Goal: Task Accomplishment & Management: Complete application form

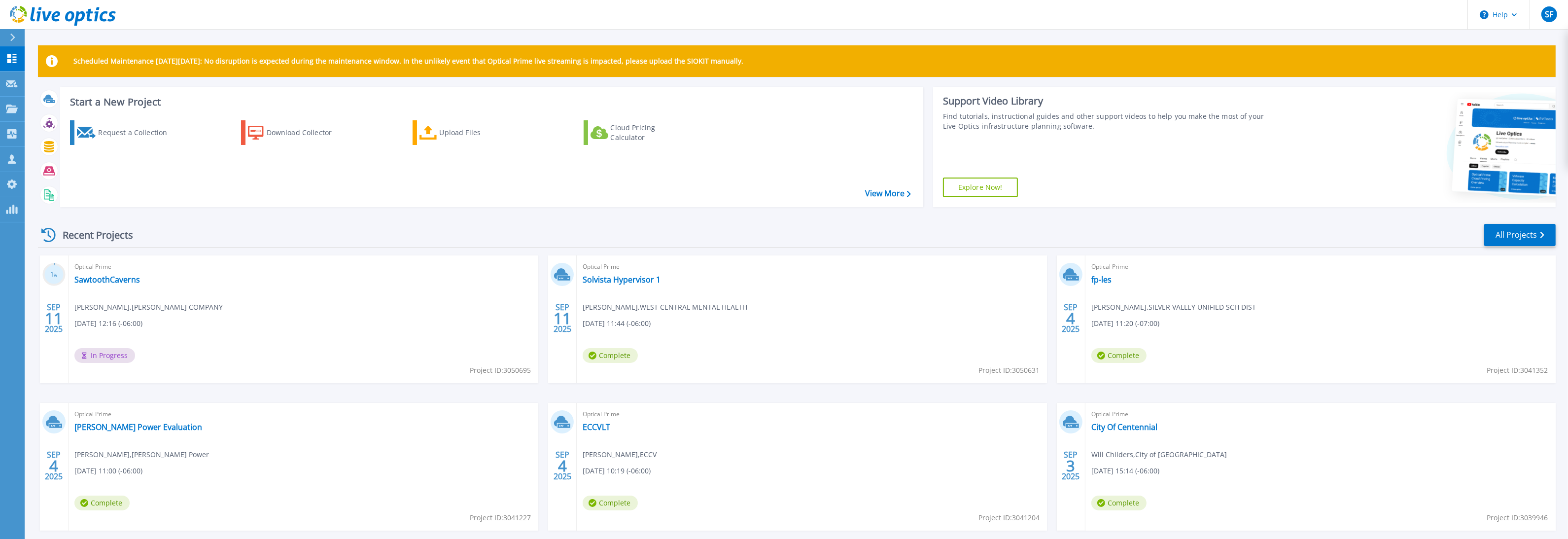
click at [122, 285] on div "Optical Prime SawtoothCaverns Brad Hulan , LES OLSON COMPANY 09/11/2025, 12:16 …" at bounding box center [304, 319] width 470 height 127
click at [124, 281] on link "SawtoothCaverns" at bounding box center [107, 279] width 66 height 10
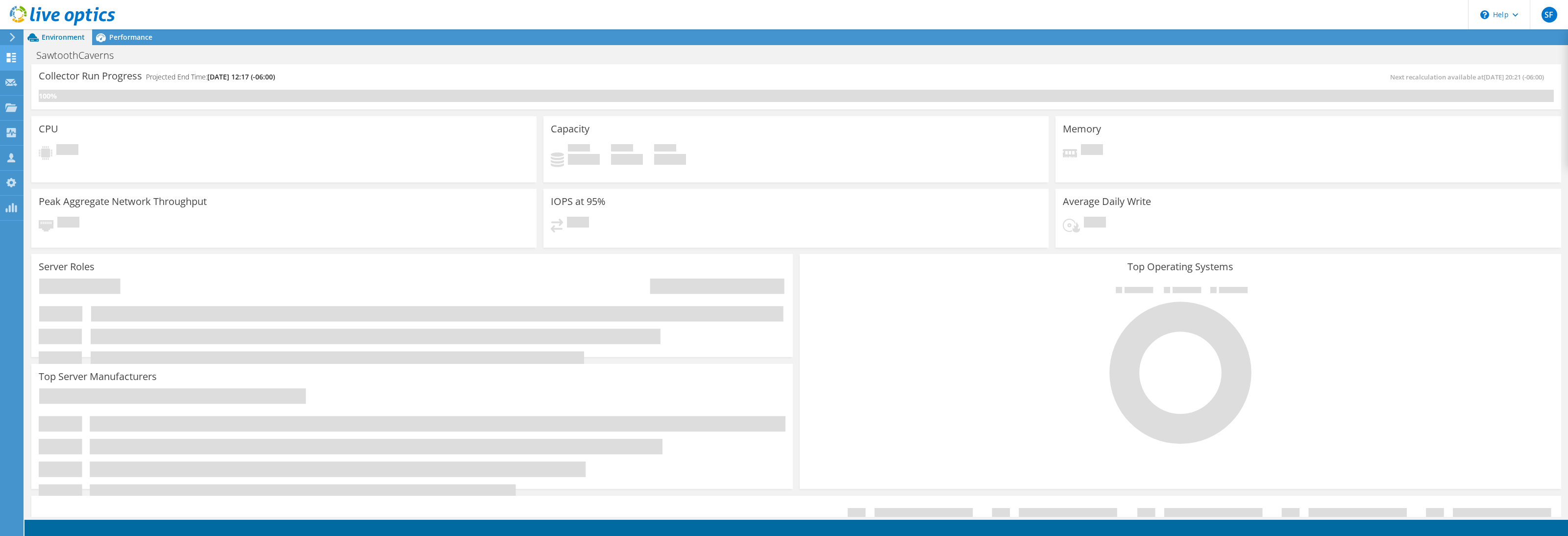
click at [14, 58] on use at bounding box center [11, 57] width 9 height 9
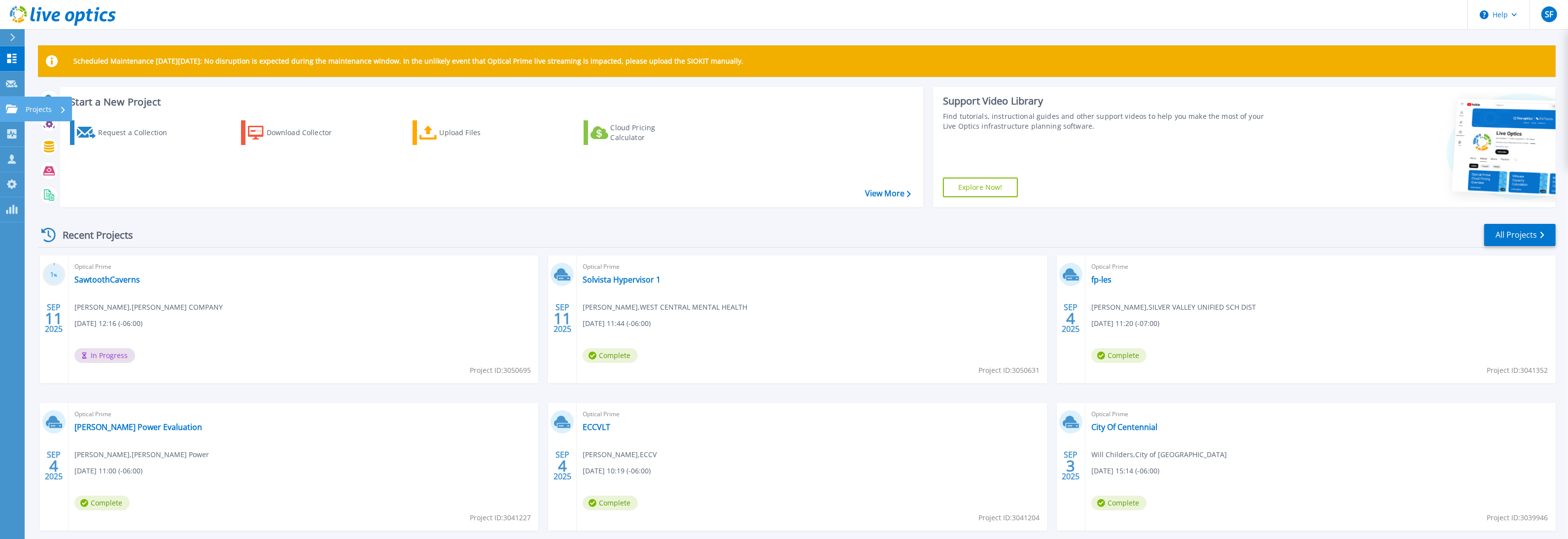
click at [21, 111] on link "Projects Projects" at bounding box center [12, 109] width 24 height 25
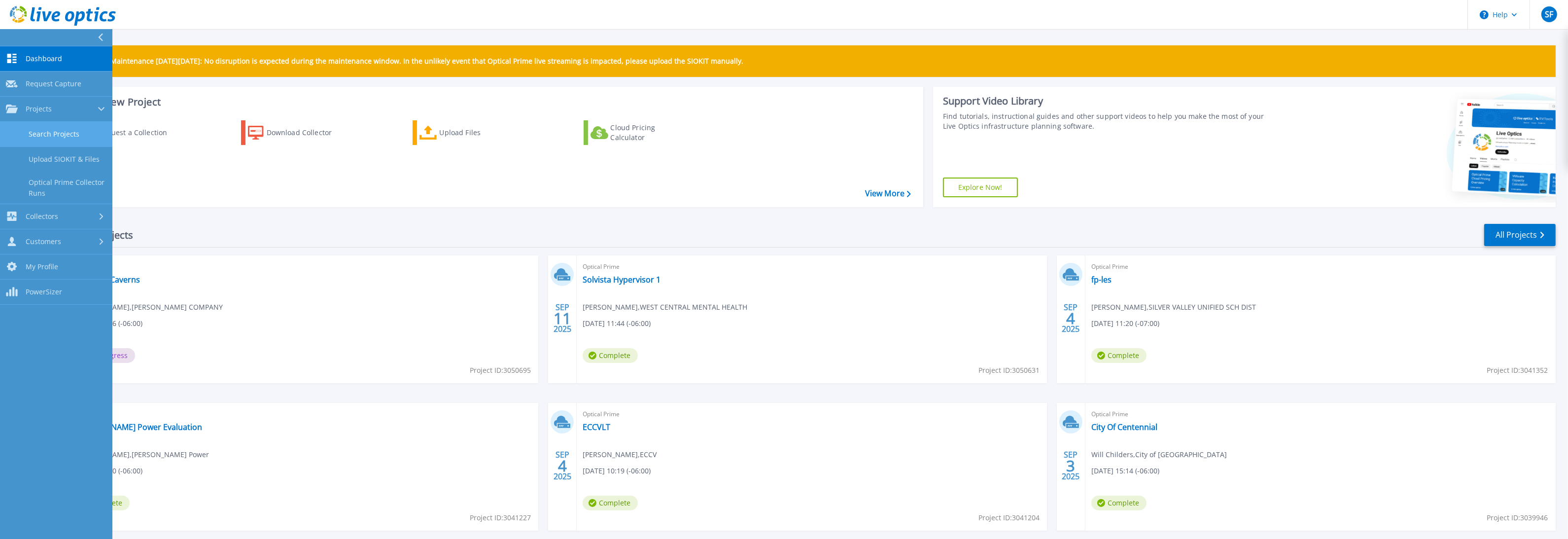
drag, startPoint x: 48, startPoint y: 128, endPoint x: 62, endPoint y: 122, distance: 15.2
click at [49, 128] on link "Search Projects" at bounding box center [56, 134] width 113 height 25
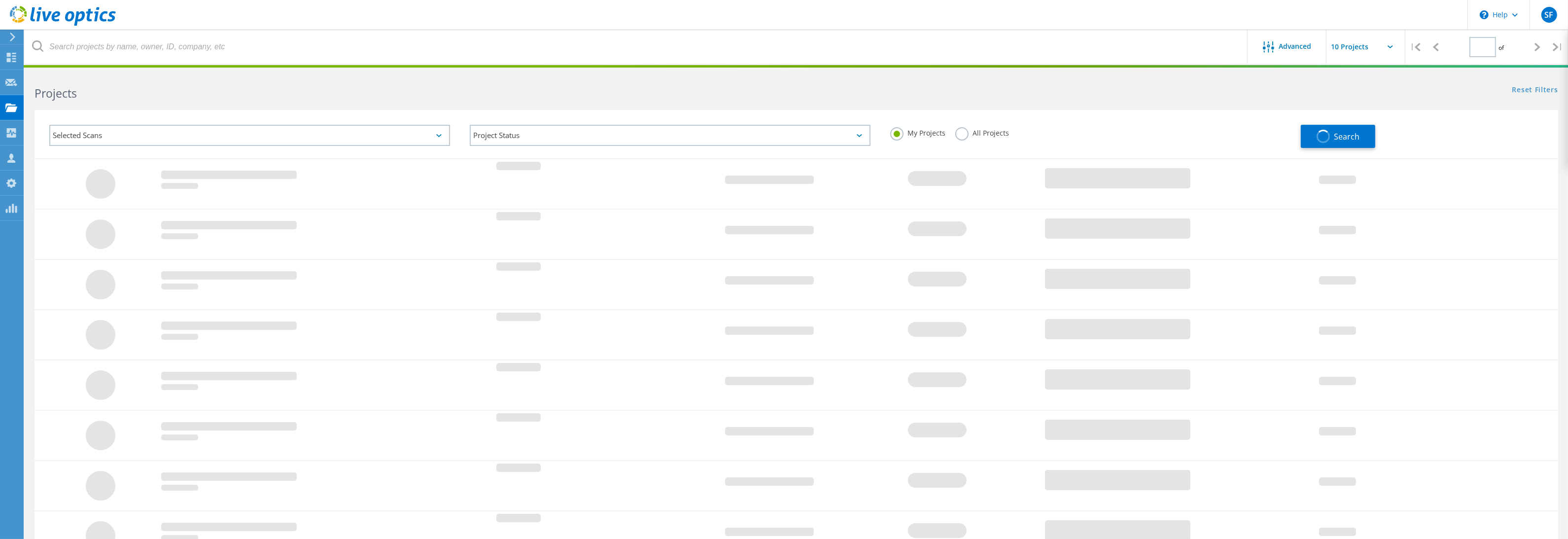
type input "1"
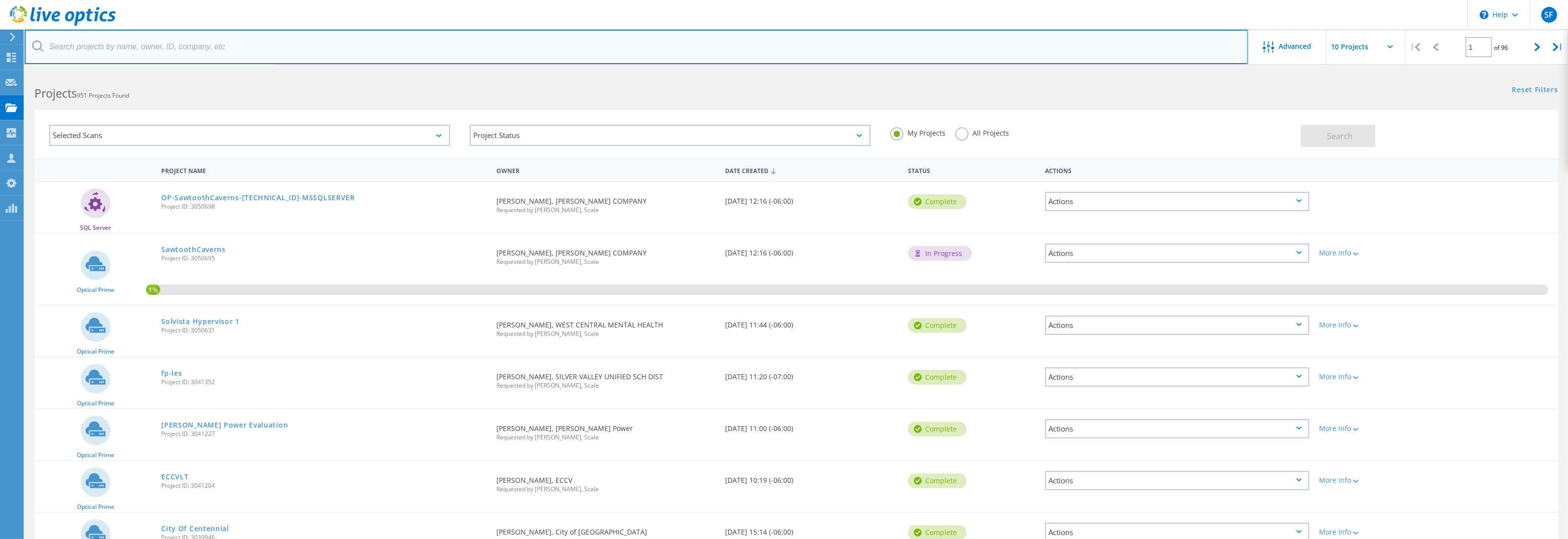
click at [167, 41] on input "text" at bounding box center [636, 47] width 1223 height 34
type input "network"
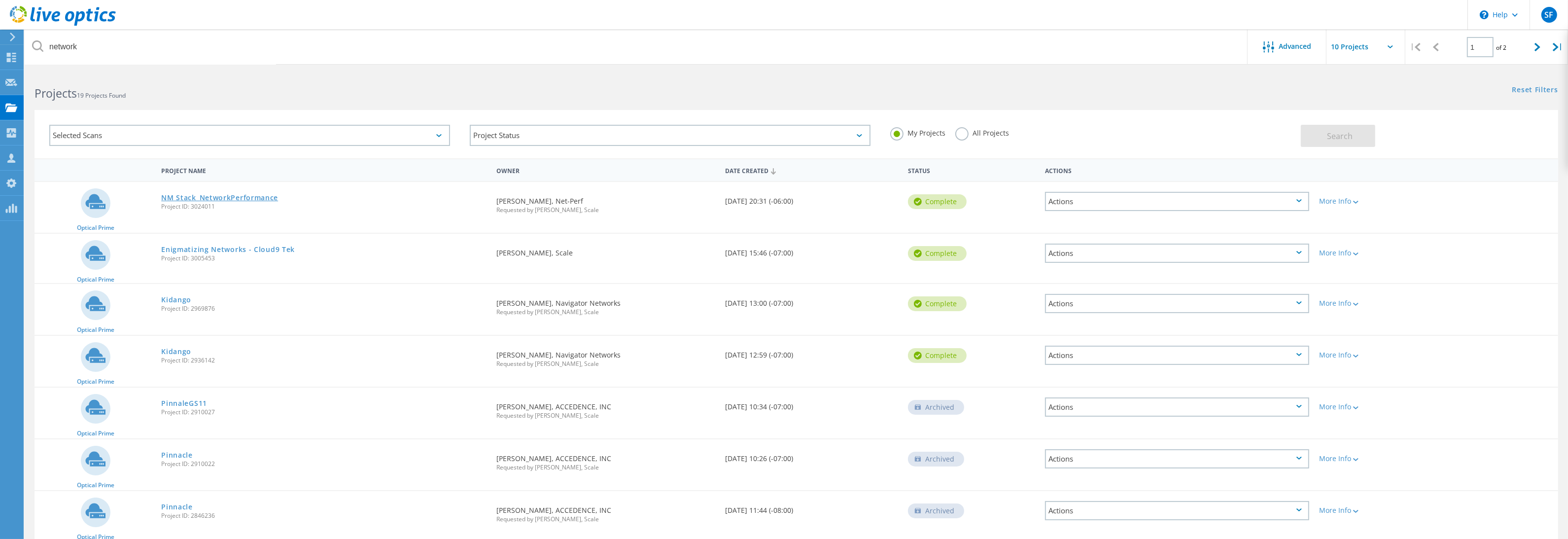
click at [239, 200] on link "NM Stack_NetworkPerformance" at bounding box center [219, 197] width 117 height 7
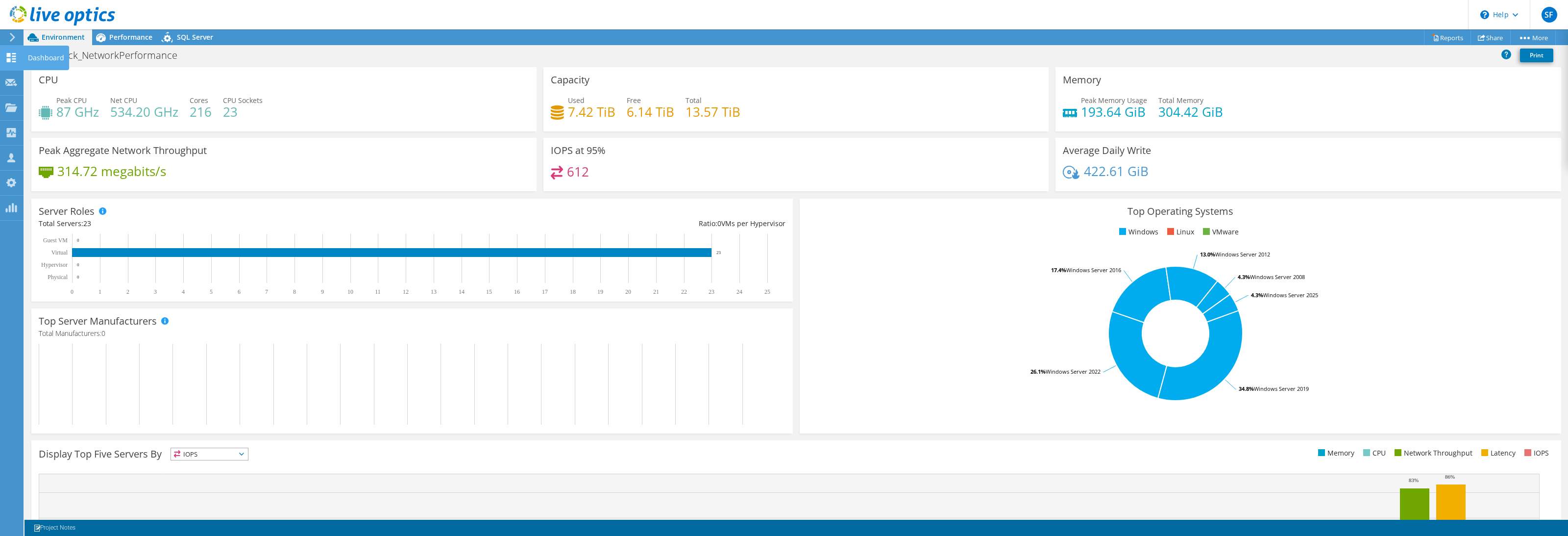
click at [9, 59] on use at bounding box center [11, 57] width 9 height 9
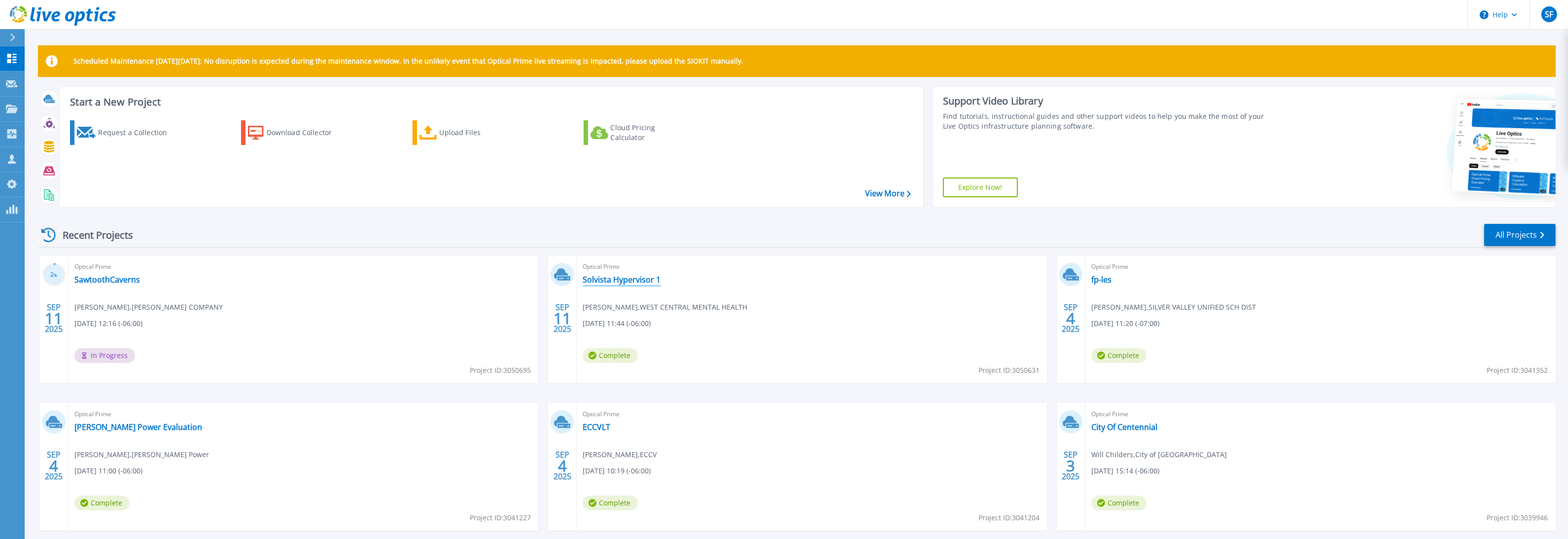
click at [618, 279] on link "Solvista Hypervisor 1" at bounding box center [621, 279] width 78 height 10
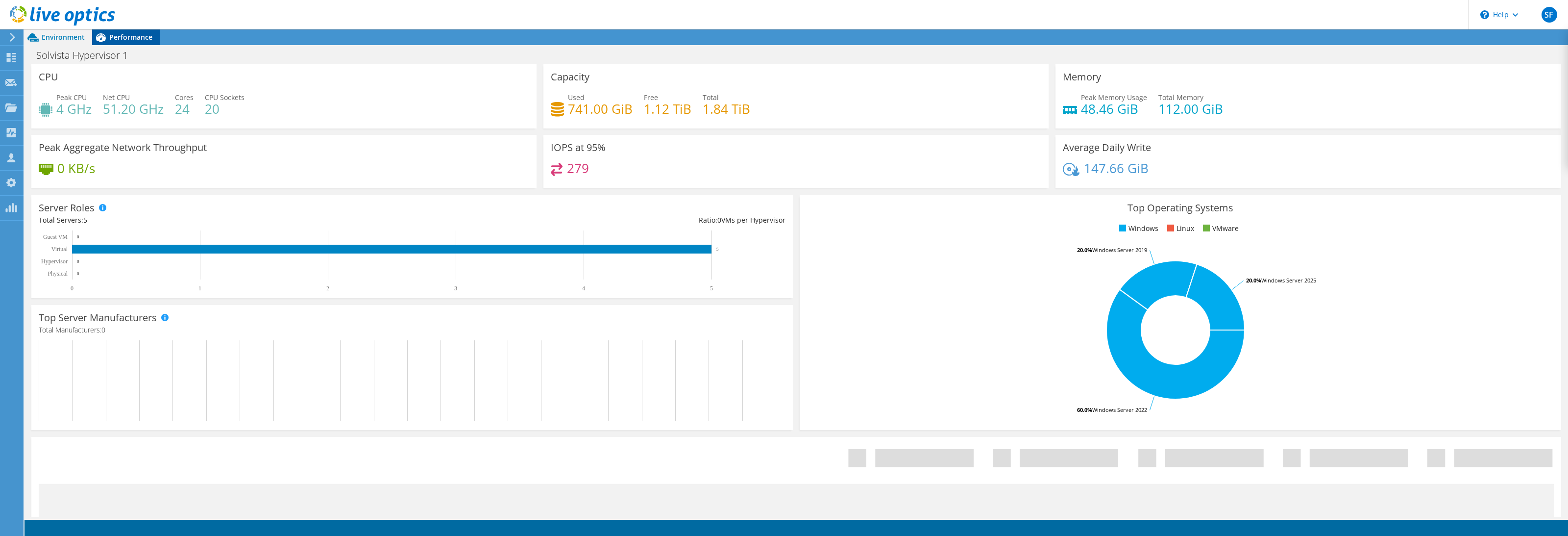
click at [124, 39] on span "Performance" at bounding box center [131, 37] width 43 height 9
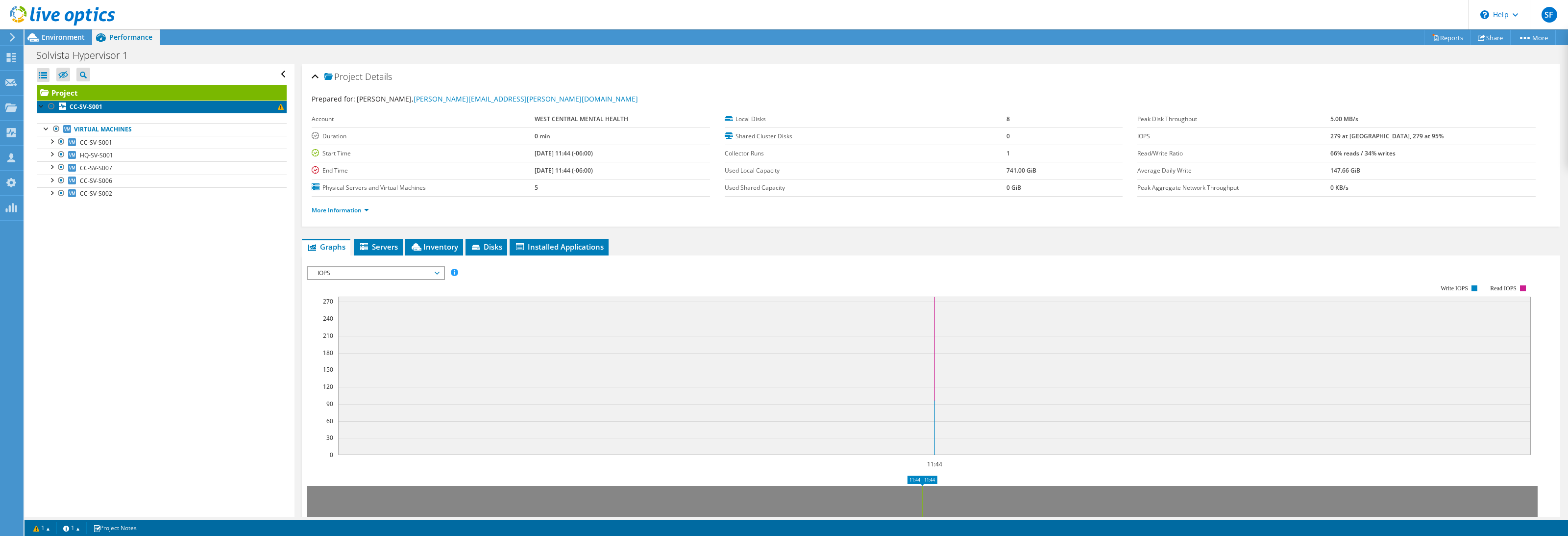
click at [278, 109] on span at bounding box center [281, 107] width 6 height 6
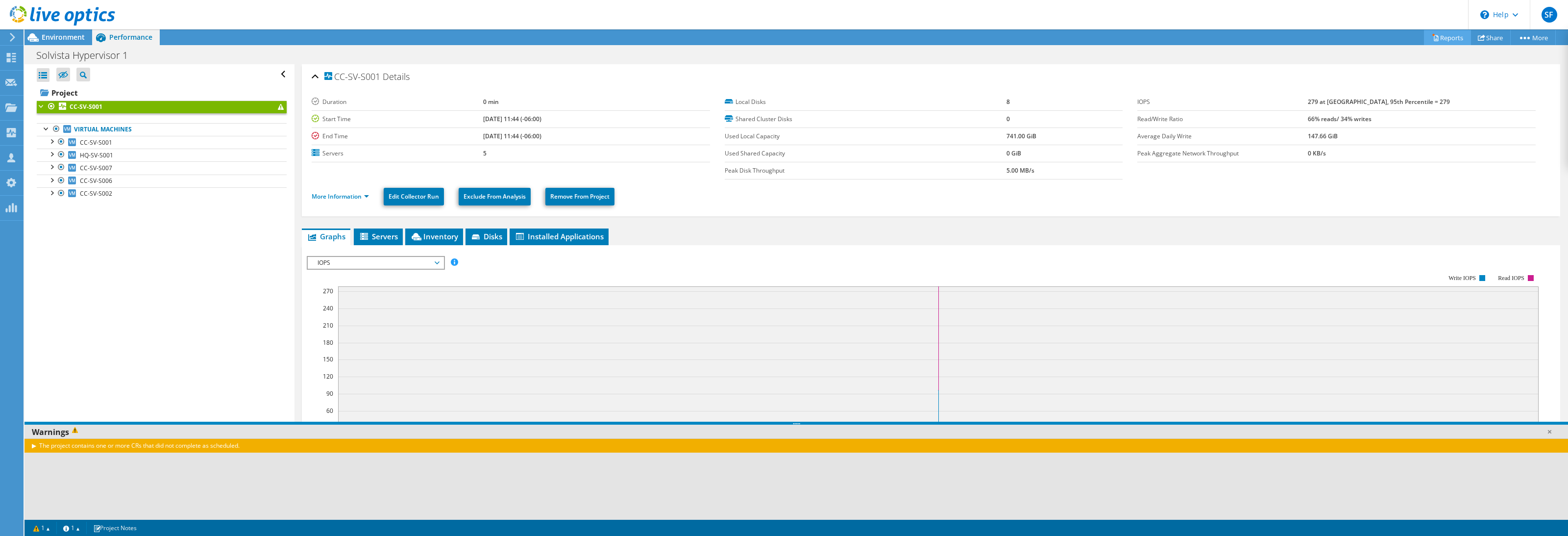
click at [1445, 40] on link "Reports" at bounding box center [1447, 37] width 47 height 15
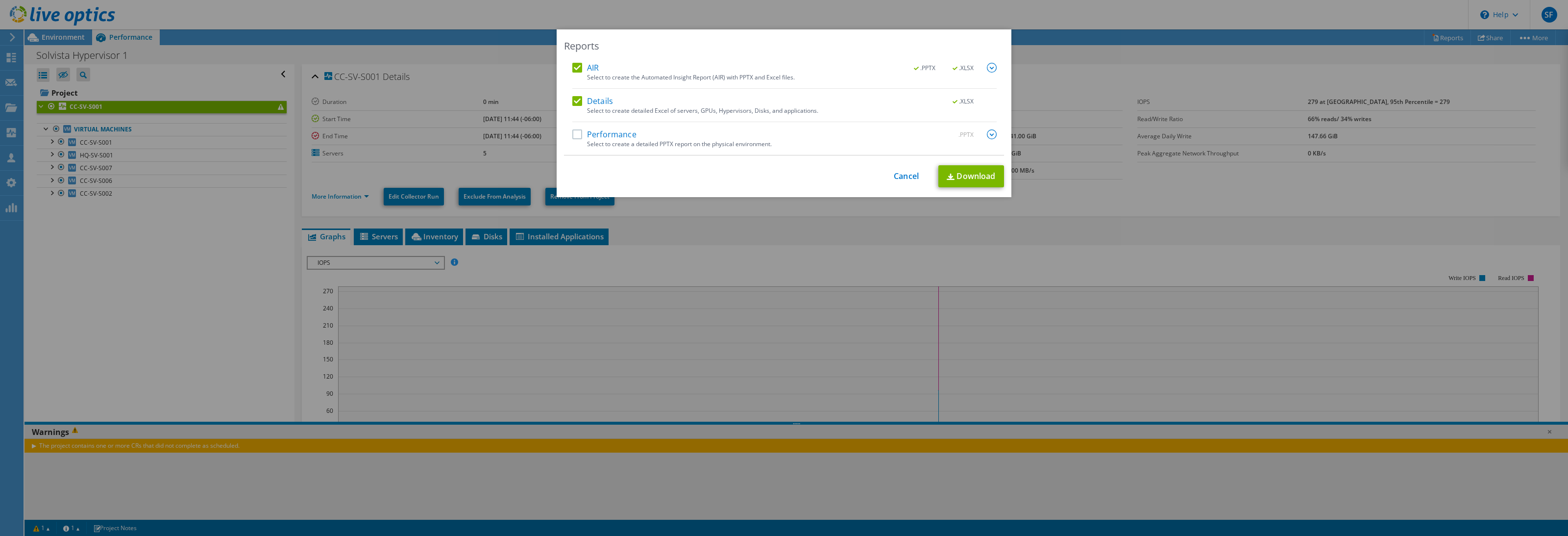
drag, startPoint x: 572, startPoint y: 133, endPoint x: 637, endPoint y: 141, distance: 65.5
click at [573, 132] on label "Performance" at bounding box center [604, 135] width 64 height 10
click at [0, 0] on input "Performance" at bounding box center [0, 0] width 0 height 0
click at [966, 177] on link "Download" at bounding box center [971, 176] width 66 height 22
click at [900, 175] on link "Cancel" at bounding box center [906, 176] width 25 height 9
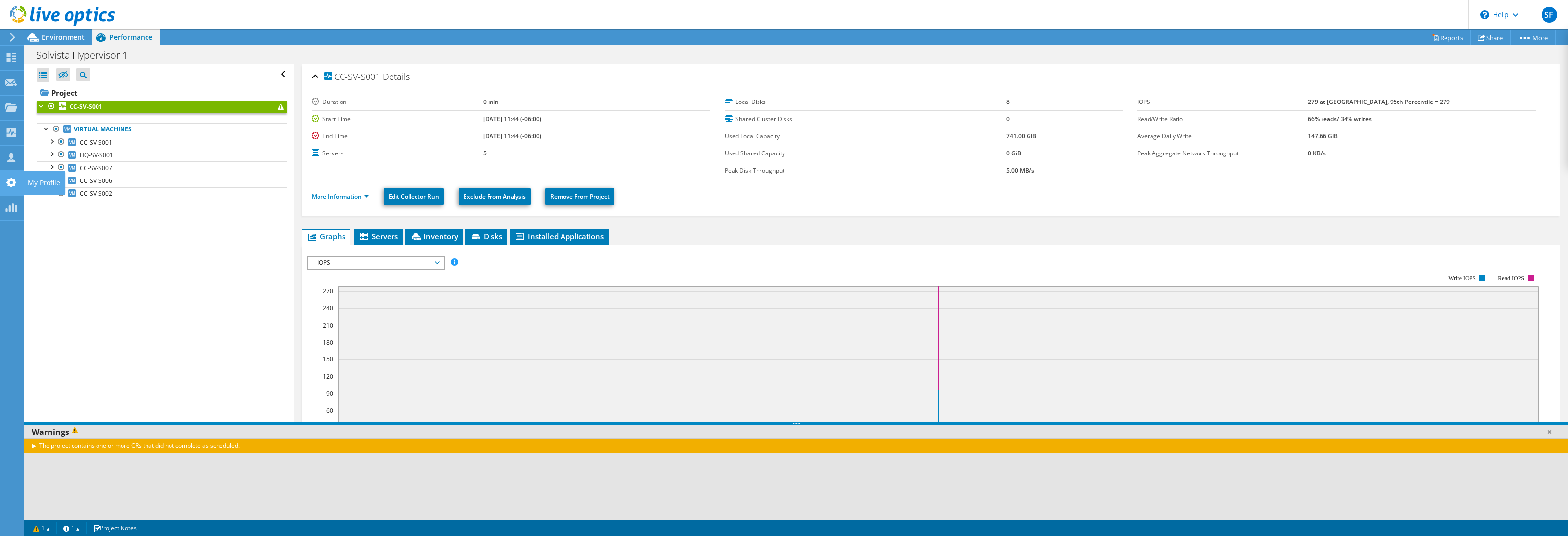
click at [12, 185] on use at bounding box center [11, 182] width 10 height 9
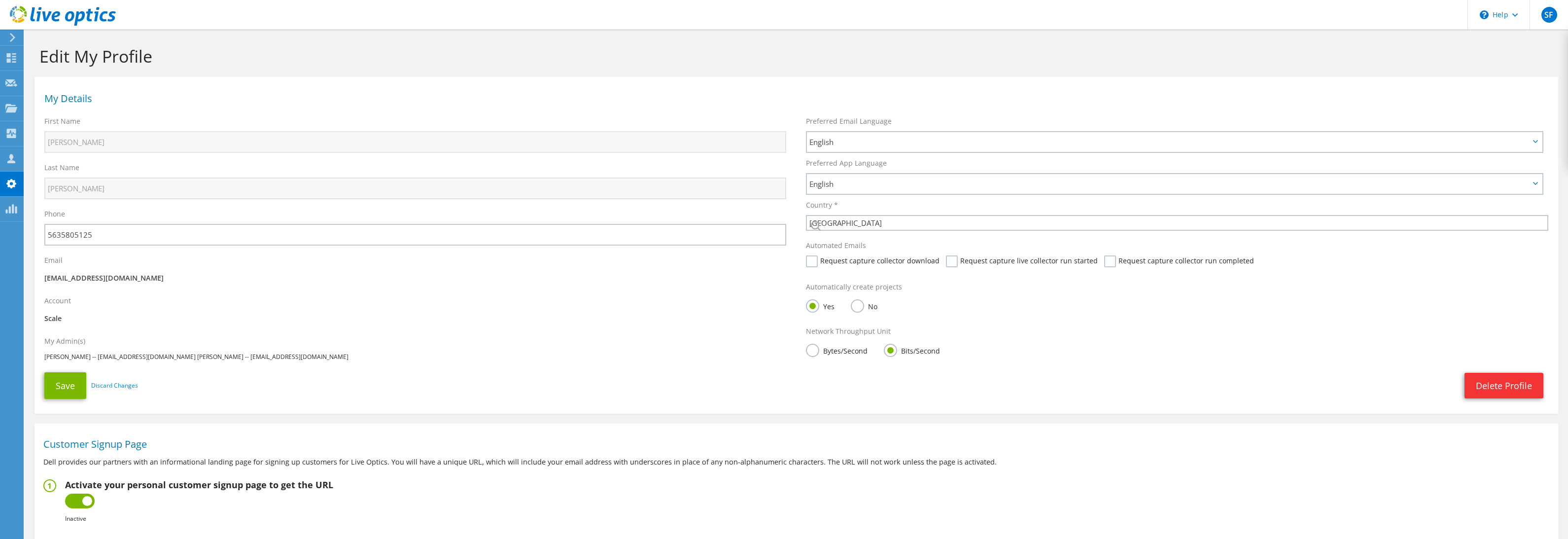
select select "224"
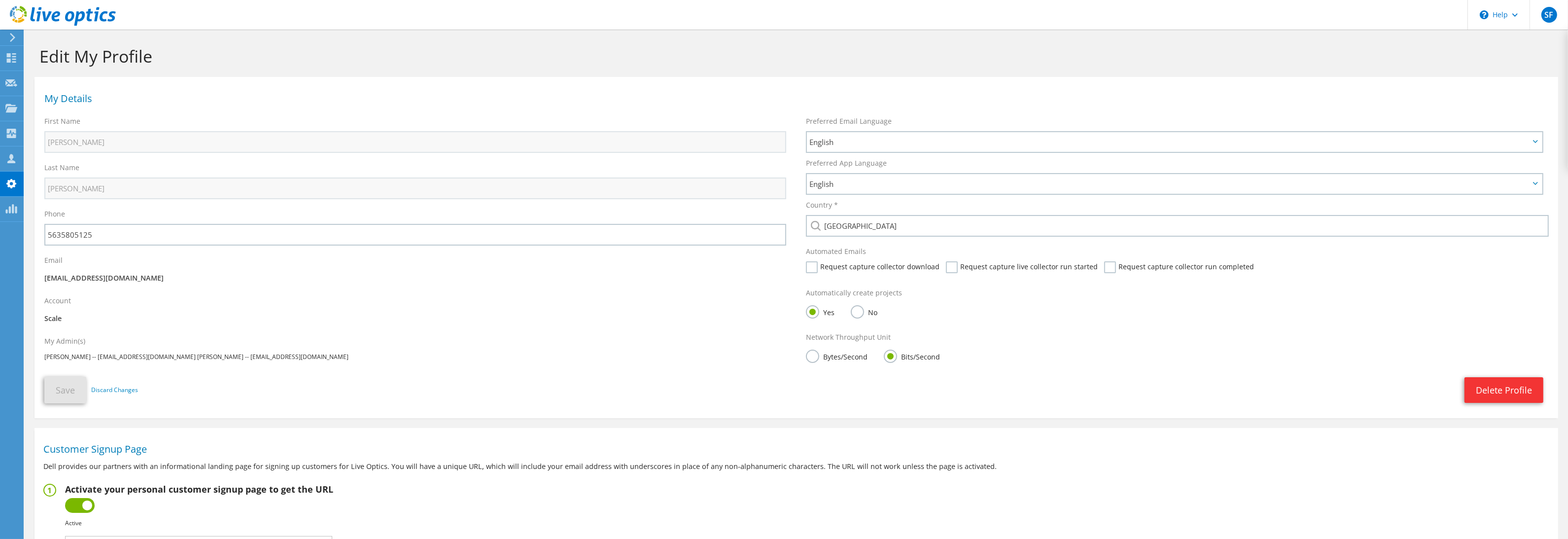
click at [812, 258] on div "Automated Emails Request capture collector download Request capture live collec…" at bounding box center [1177, 262] width 762 height 42
click at [815, 272] on label "Request capture collector download" at bounding box center [872, 267] width 133 height 12
click at [0, 0] on input "Request capture collector download" at bounding box center [0, 0] width 0 height 0
drag, startPoint x: 947, startPoint y: 268, endPoint x: 996, endPoint y: 273, distance: 49.3
click at [948, 268] on label "Request capture live collector run started" at bounding box center [1022, 267] width 152 height 12
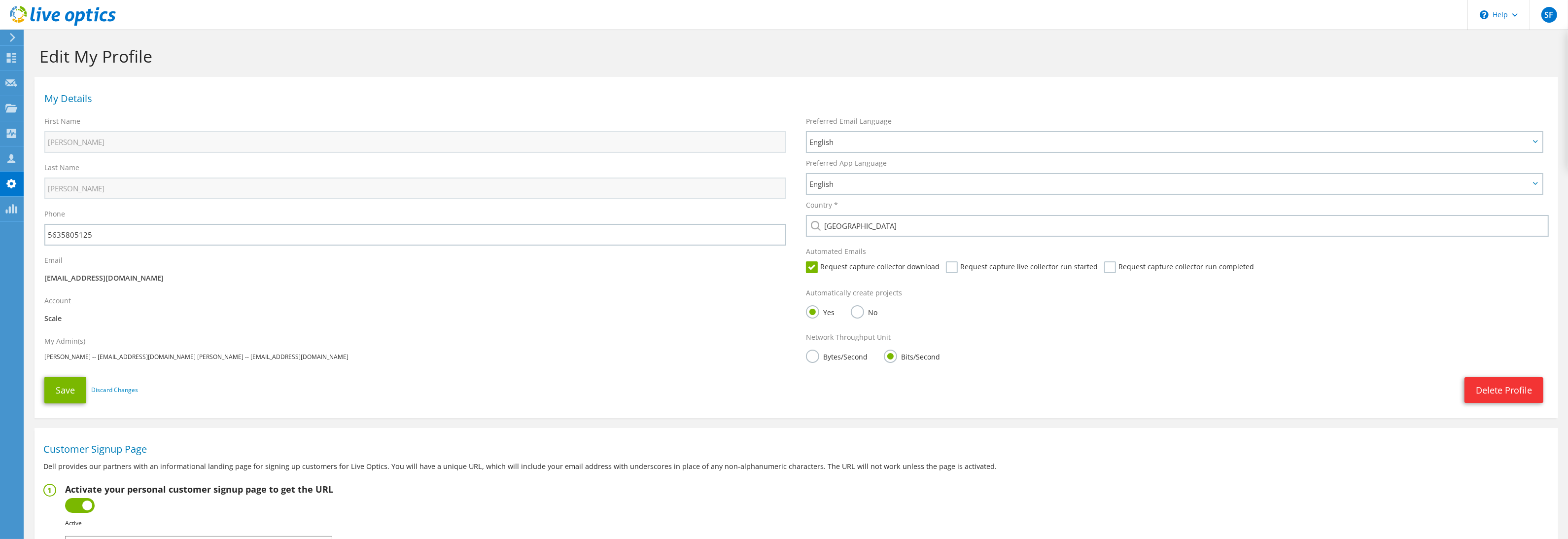
click at [0, 0] on input "Request capture live collector run started" at bounding box center [0, 0] width 0 height 0
click at [1104, 270] on label "Request capture collector run completed" at bounding box center [1179, 267] width 150 height 12
click at [0, 0] on input "Request capture collector run completed" at bounding box center [0, 0] width 0 height 0
click at [77, 388] on button "Save" at bounding box center [65, 390] width 42 height 26
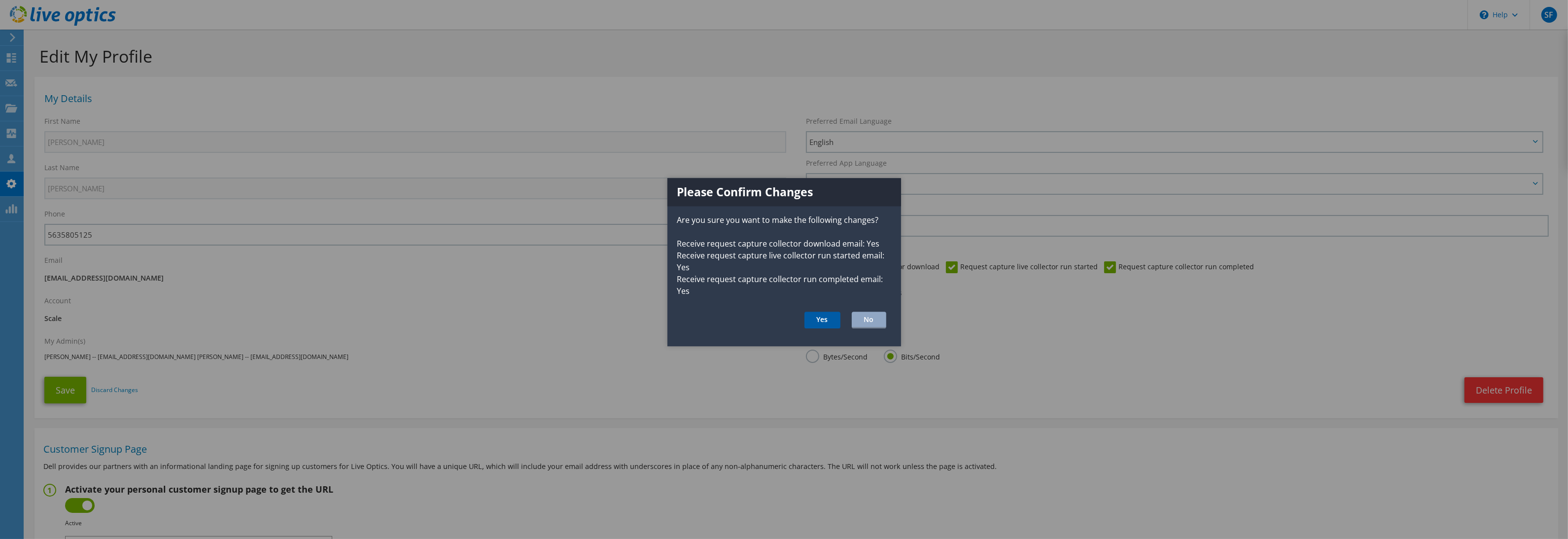
click at [827, 319] on button "Yes" at bounding box center [822, 320] width 36 height 17
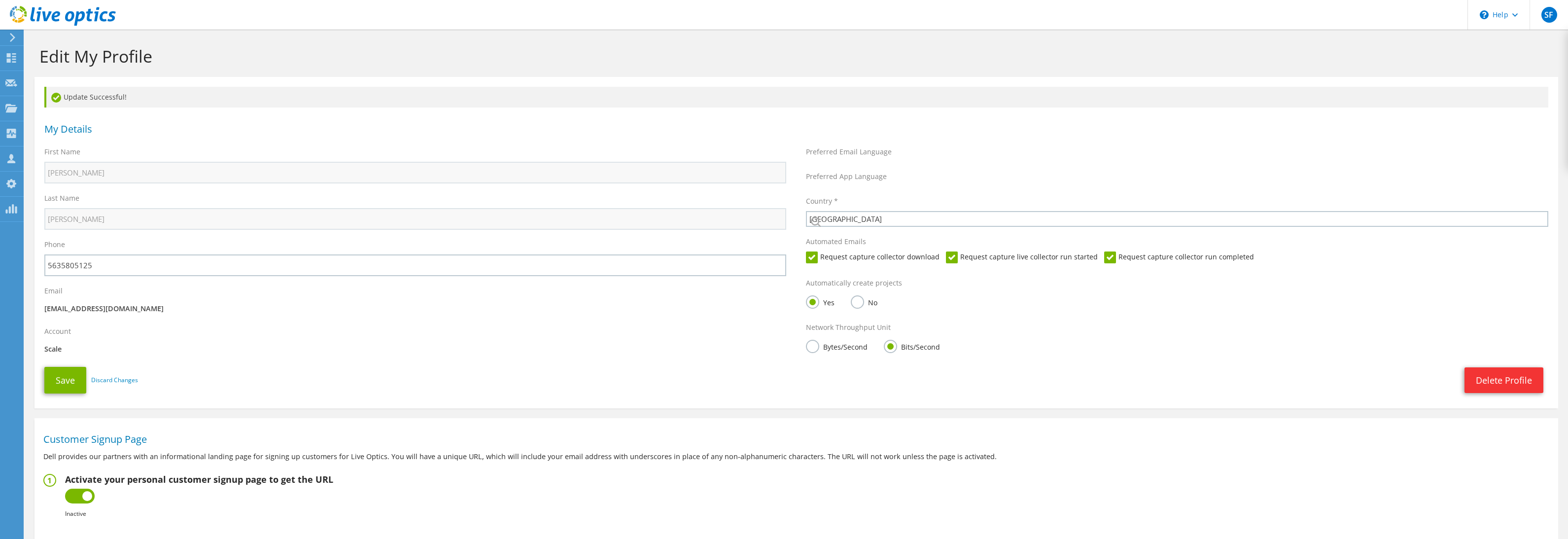
select select "224"
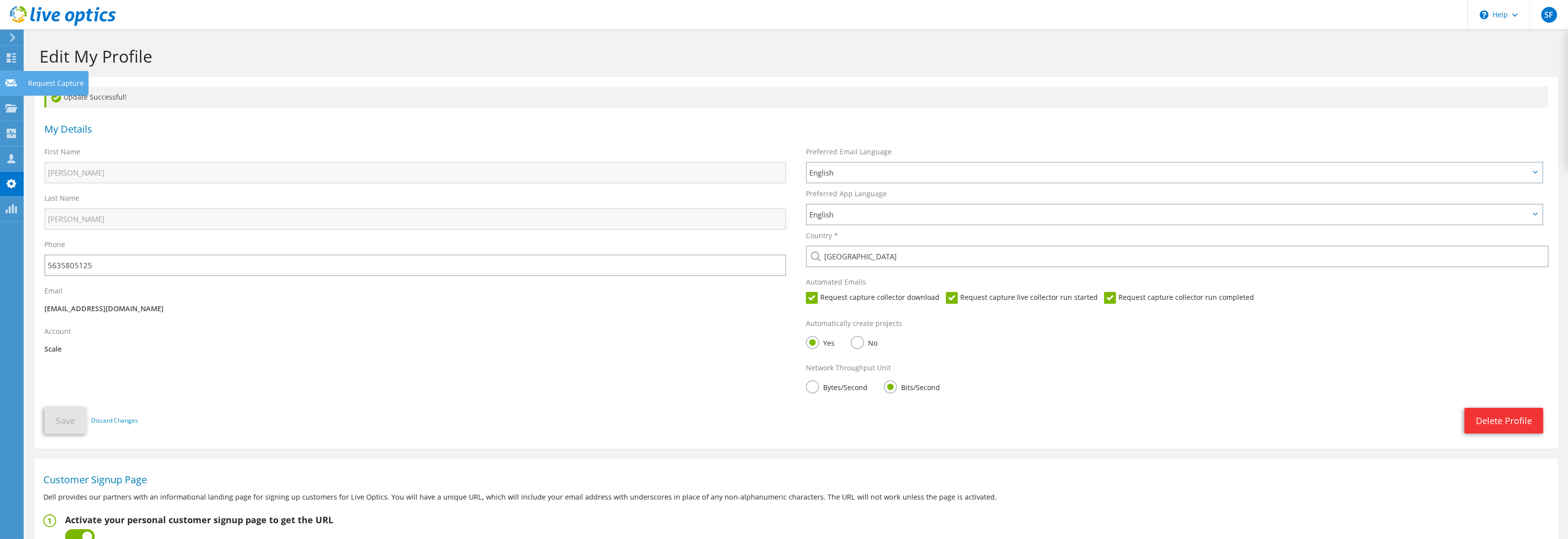
click at [23, 87] on div "Request Capture" at bounding box center [56, 83] width 66 height 24
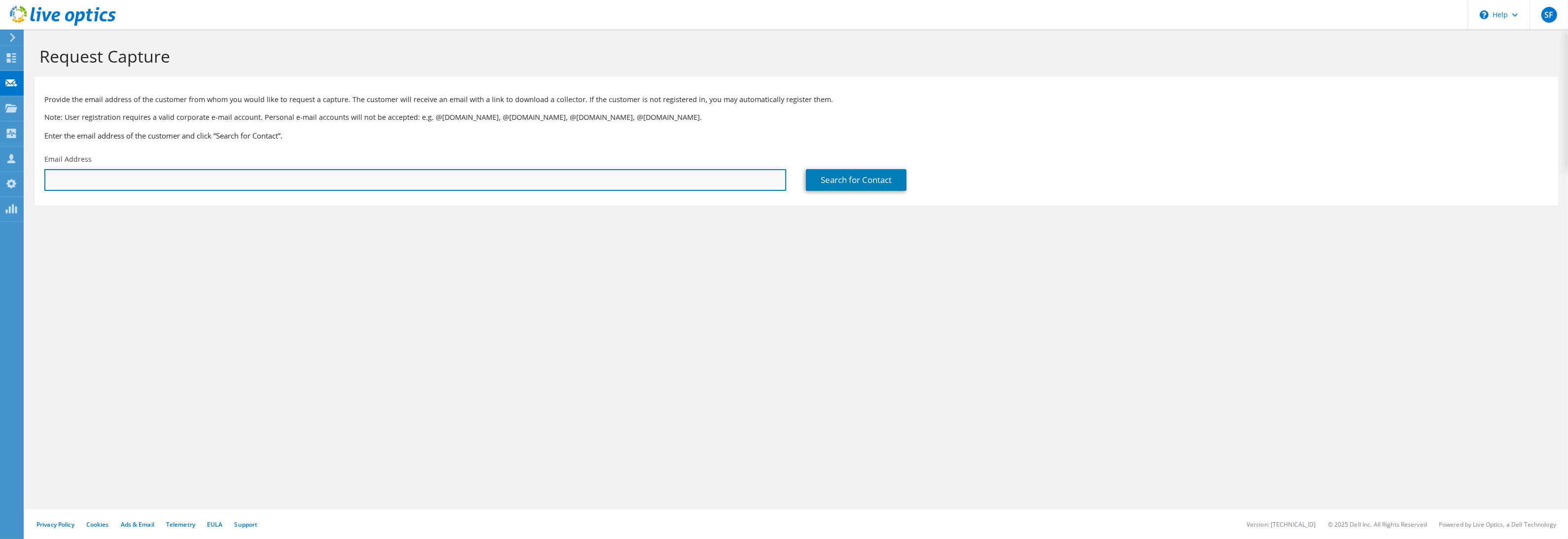
click at [330, 176] on input "text" at bounding box center [415, 179] width 742 height 21
paste input "[PERSON_NAME] <[PERSON_NAME][EMAIL_ADDRESS][DOMAIN_NAME]>"
drag, startPoint x: 101, startPoint y: 181, endPoint x: 95, endPoint y: 209, distance: 28.6
click at [100, 181] on input "Jeff Gustafson <jeffg@csiomaha.com" at bounding box center [415, 179] width 742 height 21
type input "jeffg@csiomaha.com"
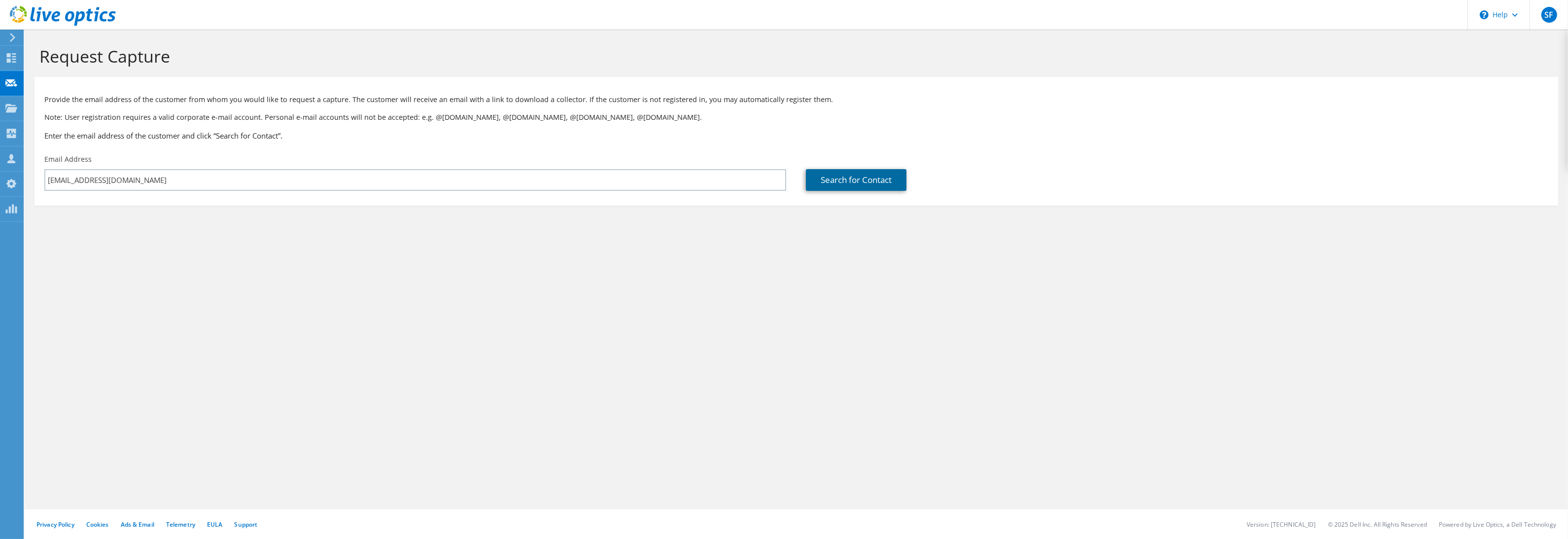
click at [853, 184] on link "Search for Contact" at bounding box center [856, 179] width 100 height 21
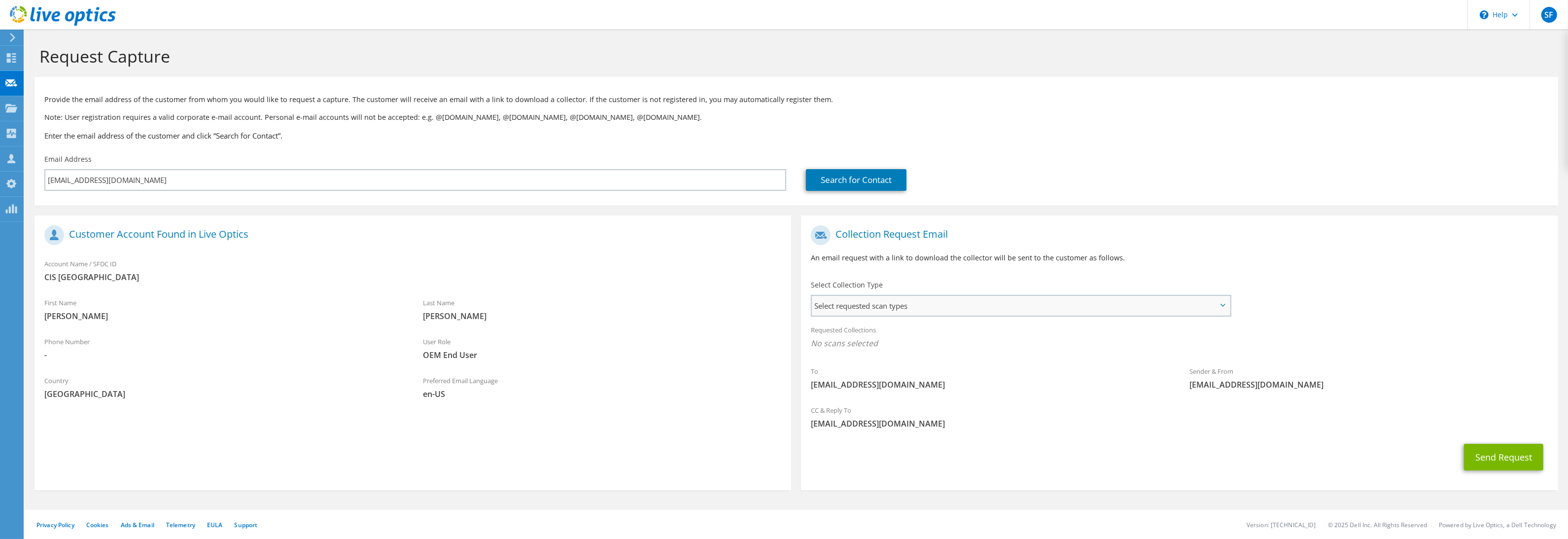
click at [866, 299] on span "Select requested scan types" at bounding box center [1021, 306] width 418 height 20
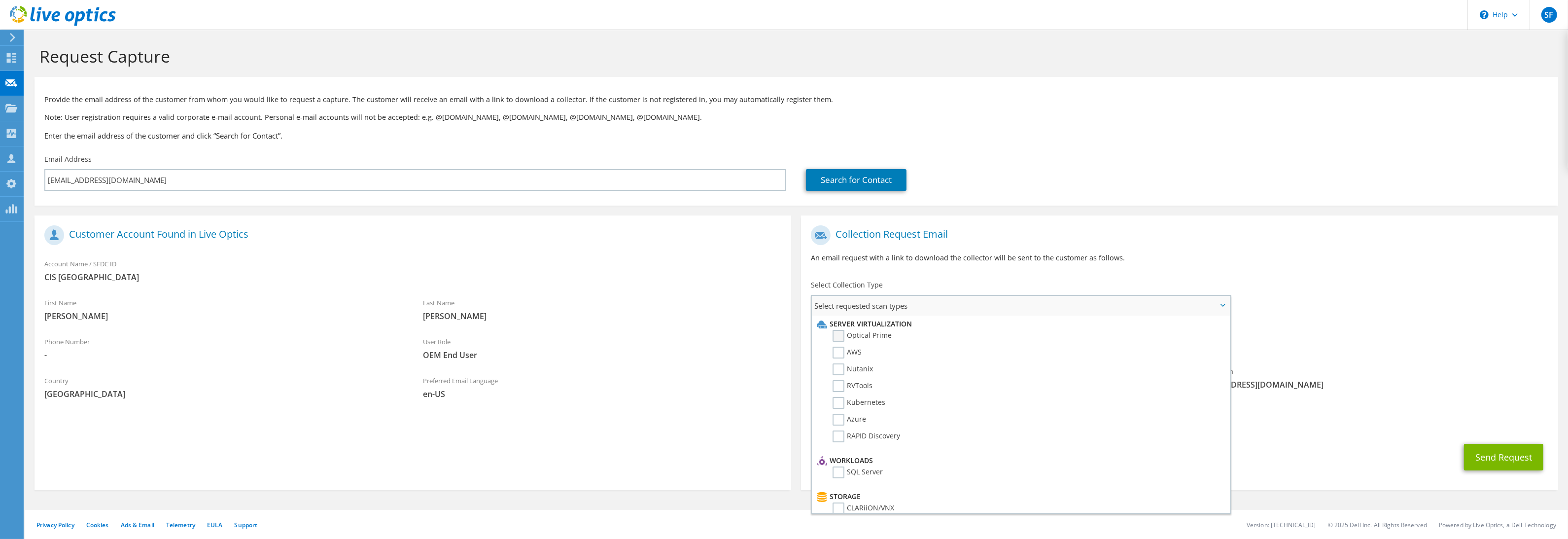
click at [846, 335] on label "Optical Prime" at bounding box center [862, 336] width 59 height 12
click at [0, 0] on input "Optical Prime" at bounding box center [0, 0] width 0 height 0
click at [1310, 303] on div "To jeffg@csiomaha.com Sender & From liveoptics@liveoptics.com" at bounding box center [1179, 312] width 757 height 183
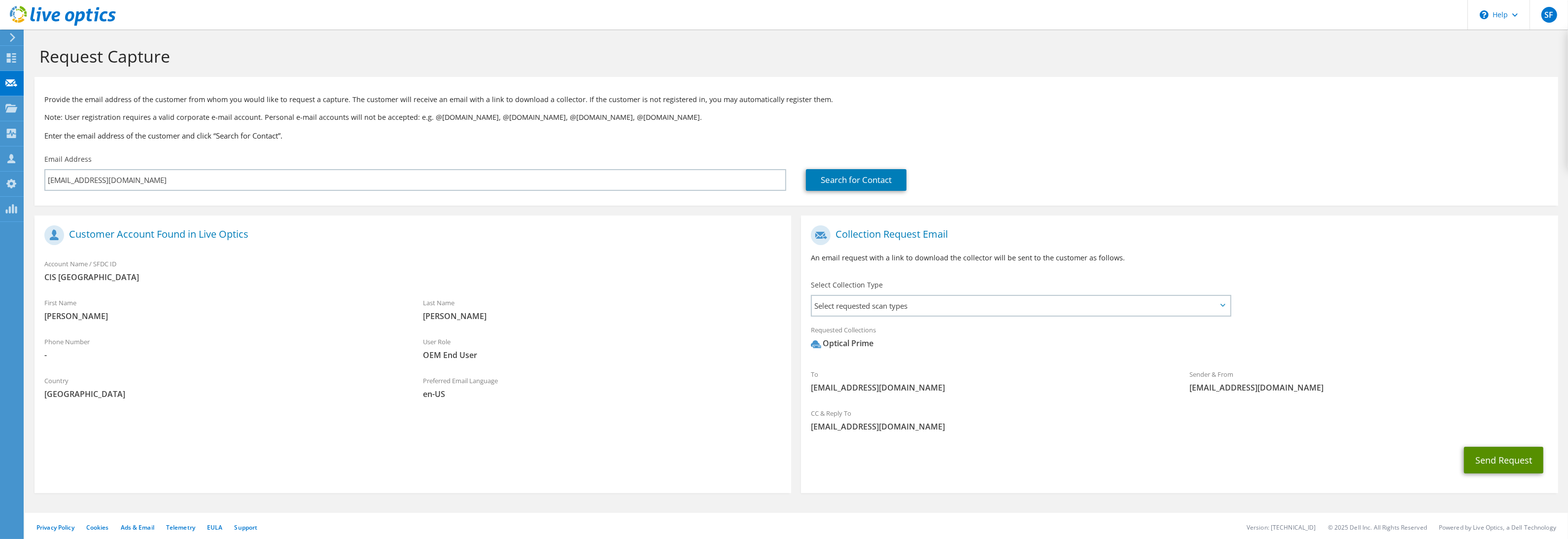
click at [1508, 461] on button "Send Request" at bounding box center [1504, 459] width 80 height 26
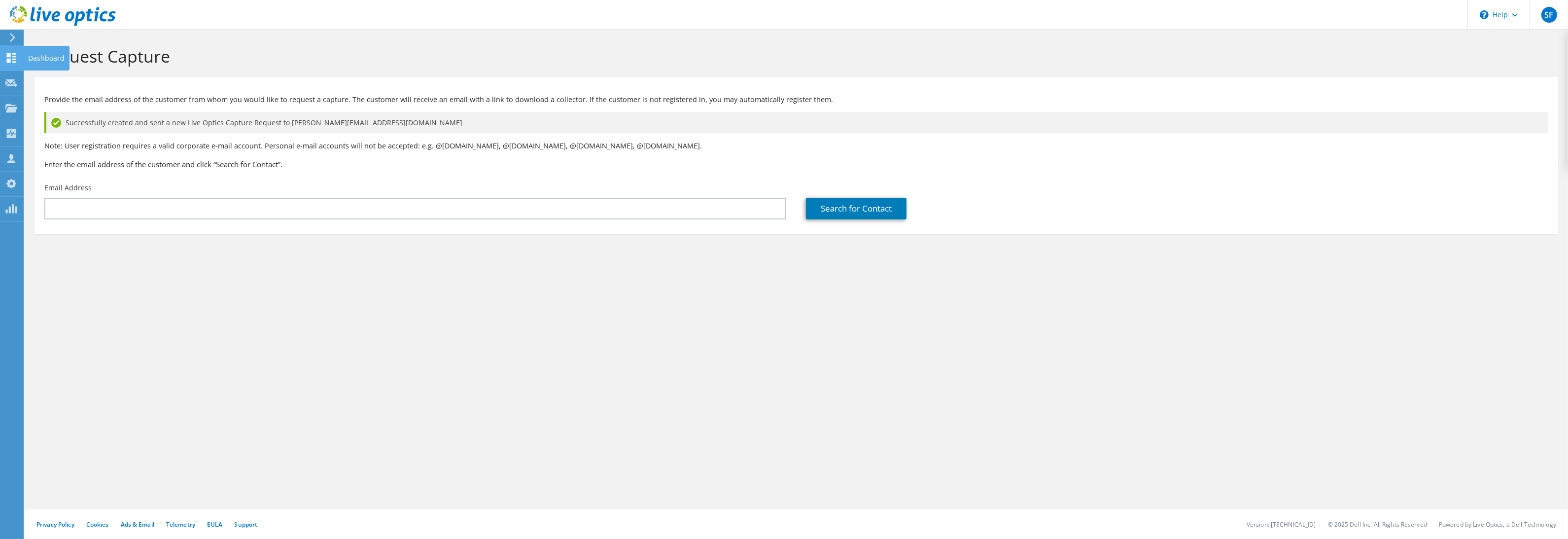
click at [8, 59] on use at bounding box center [11, 58] width 9 height 9
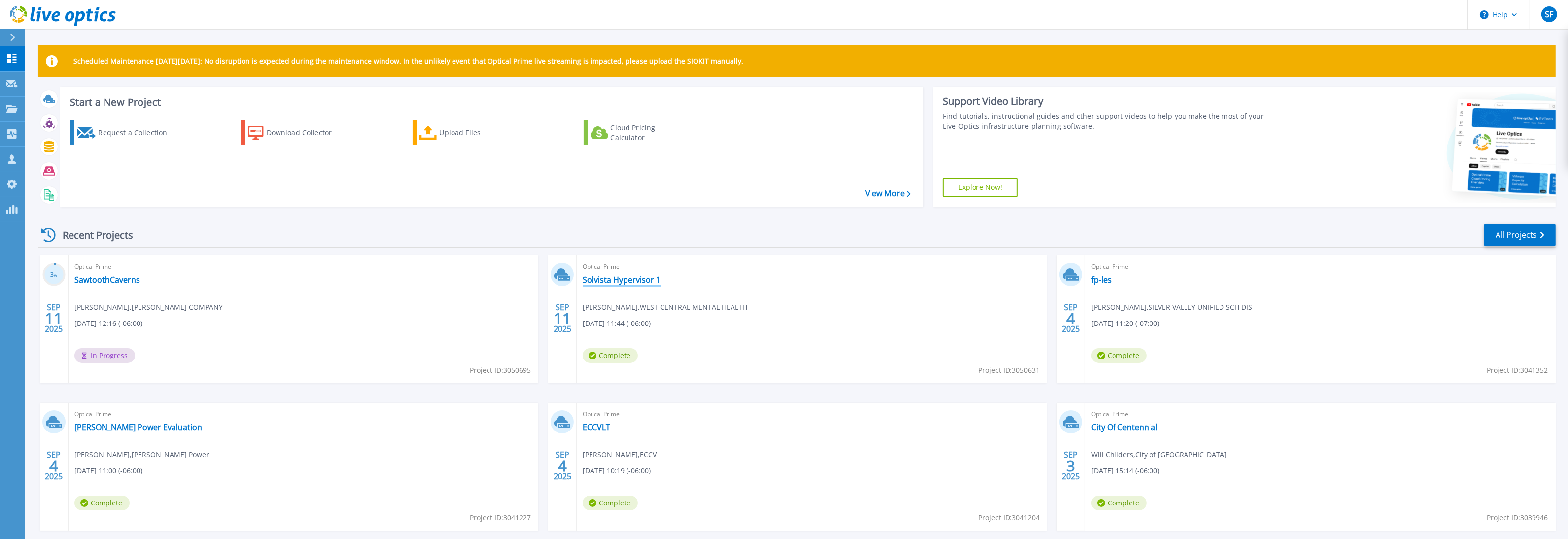
click at [602, 284] on link "Solvista Hypervisor 1" at bounding box center [621, 279] width 78 height 10
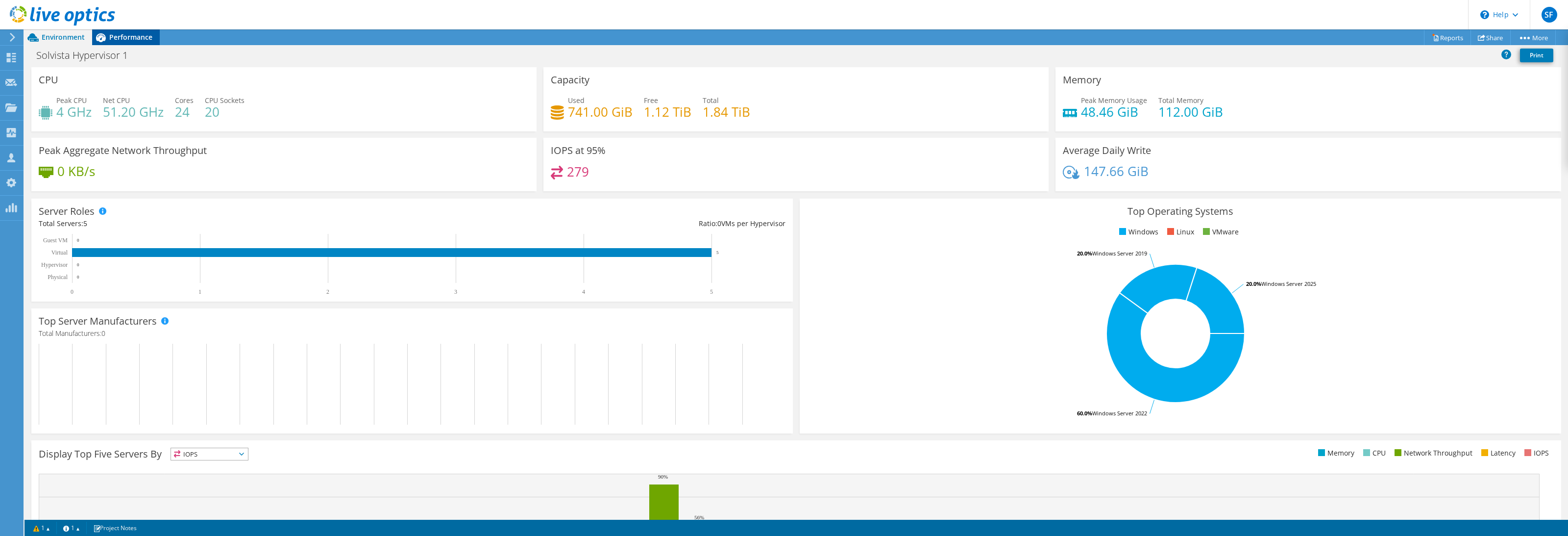
click at [125, 33] on span "Performance" at bounding box center [131, 37] width 43 height 9
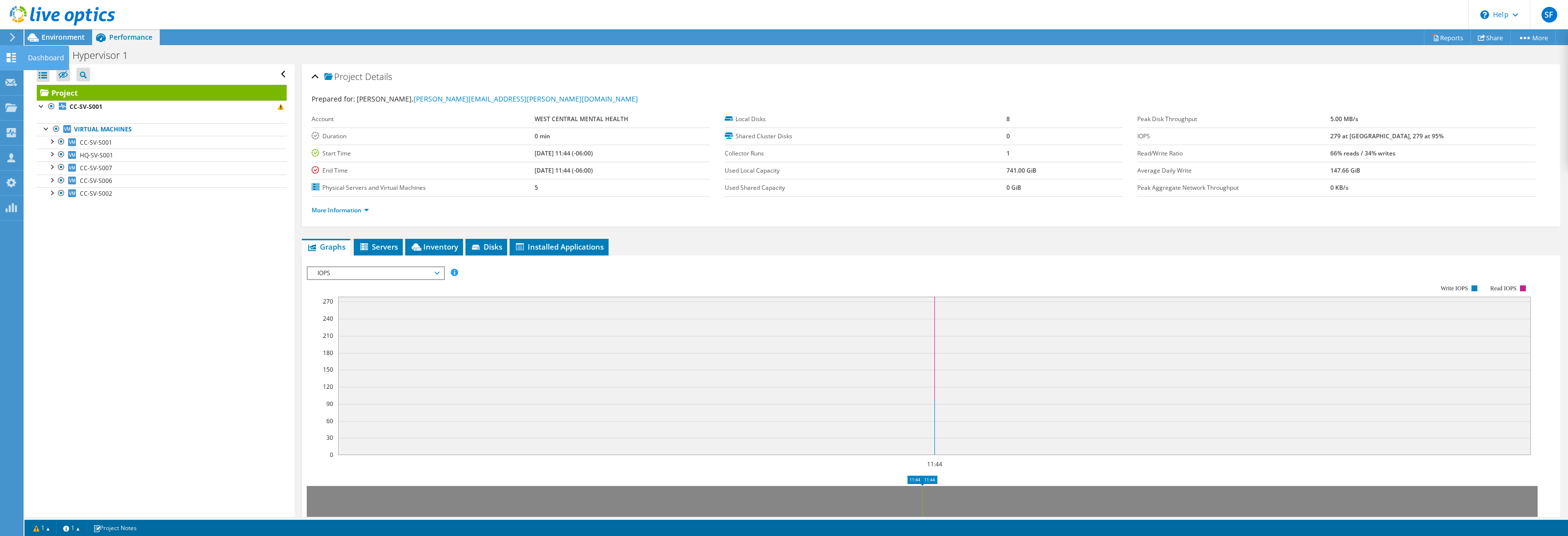
click at [11, 60] on icon at bounding box center [11, 57] width 12 height 9
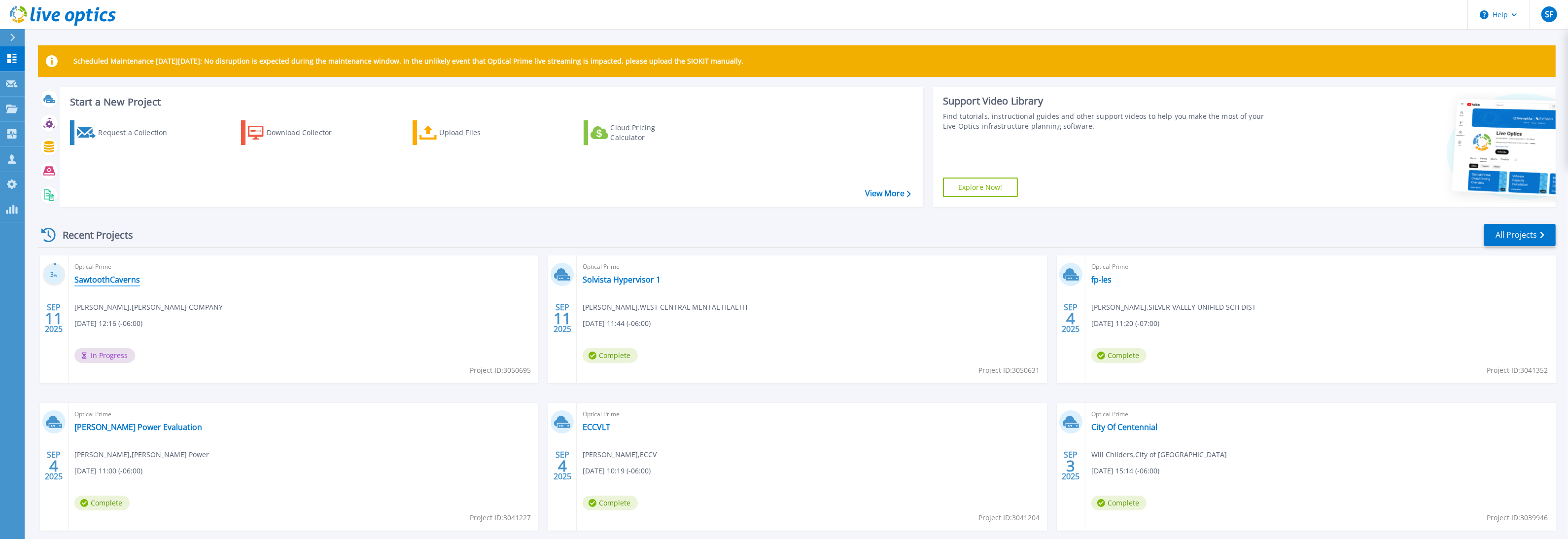
click at [132, 281] on link "SawtoothCaverns" at bounding box center [107, 279] width 66 height 10
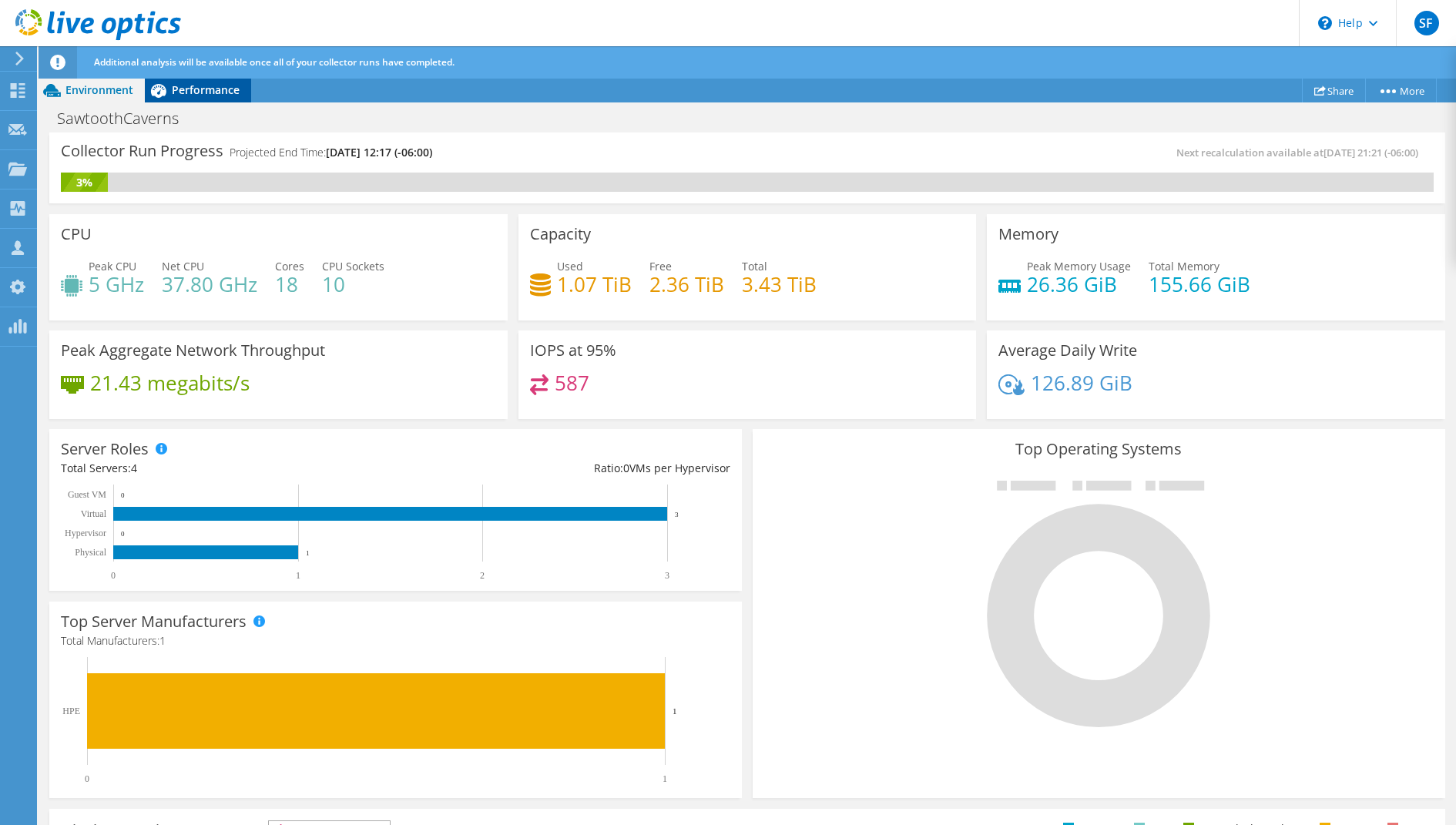
click at [194, 91] on span "Performance" at bounding box center [206, 89] width 68 height 14
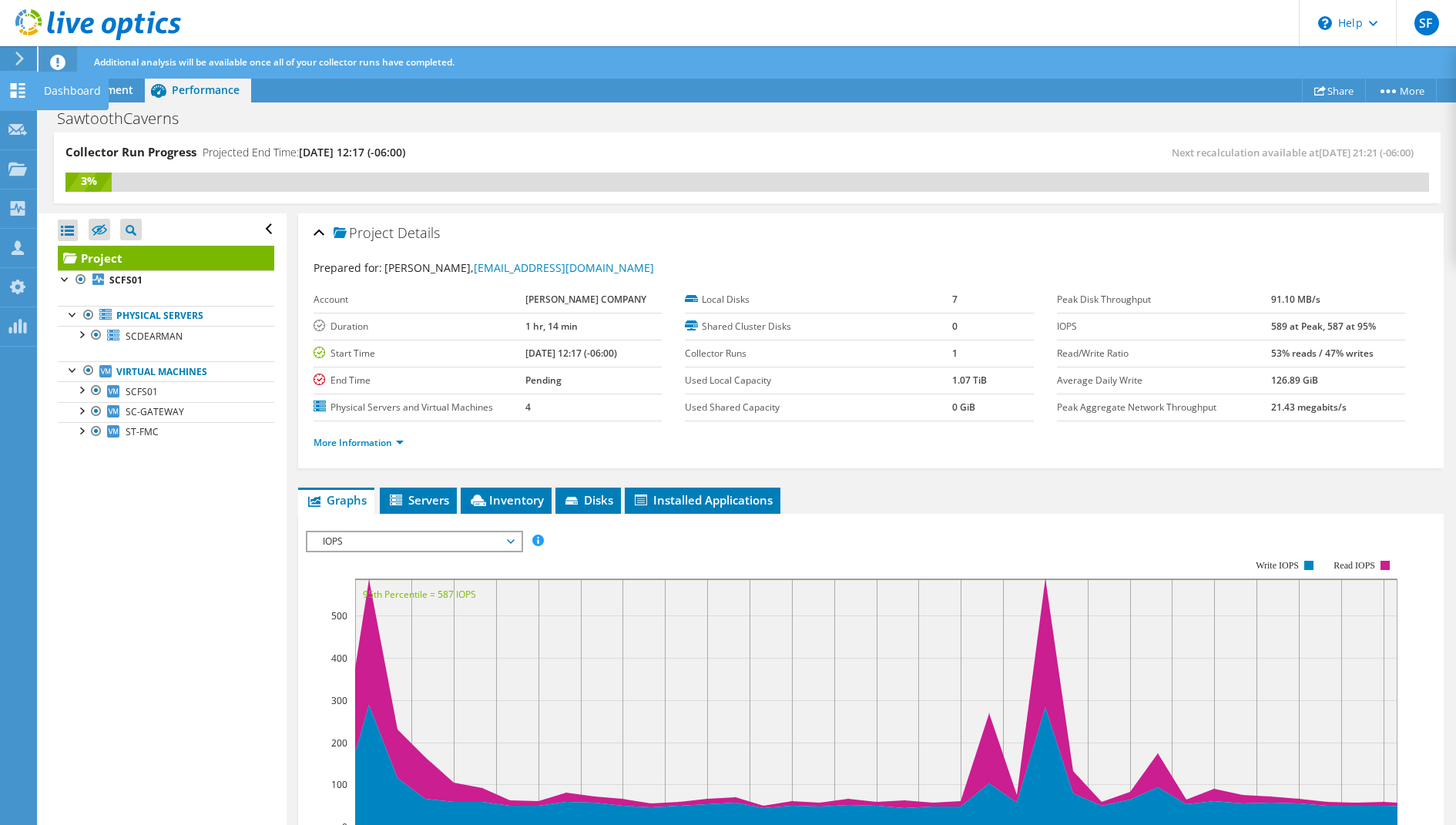
click at [76, 89] on div "Dashboard" at bounding box center [73, 91] width 73 height 38
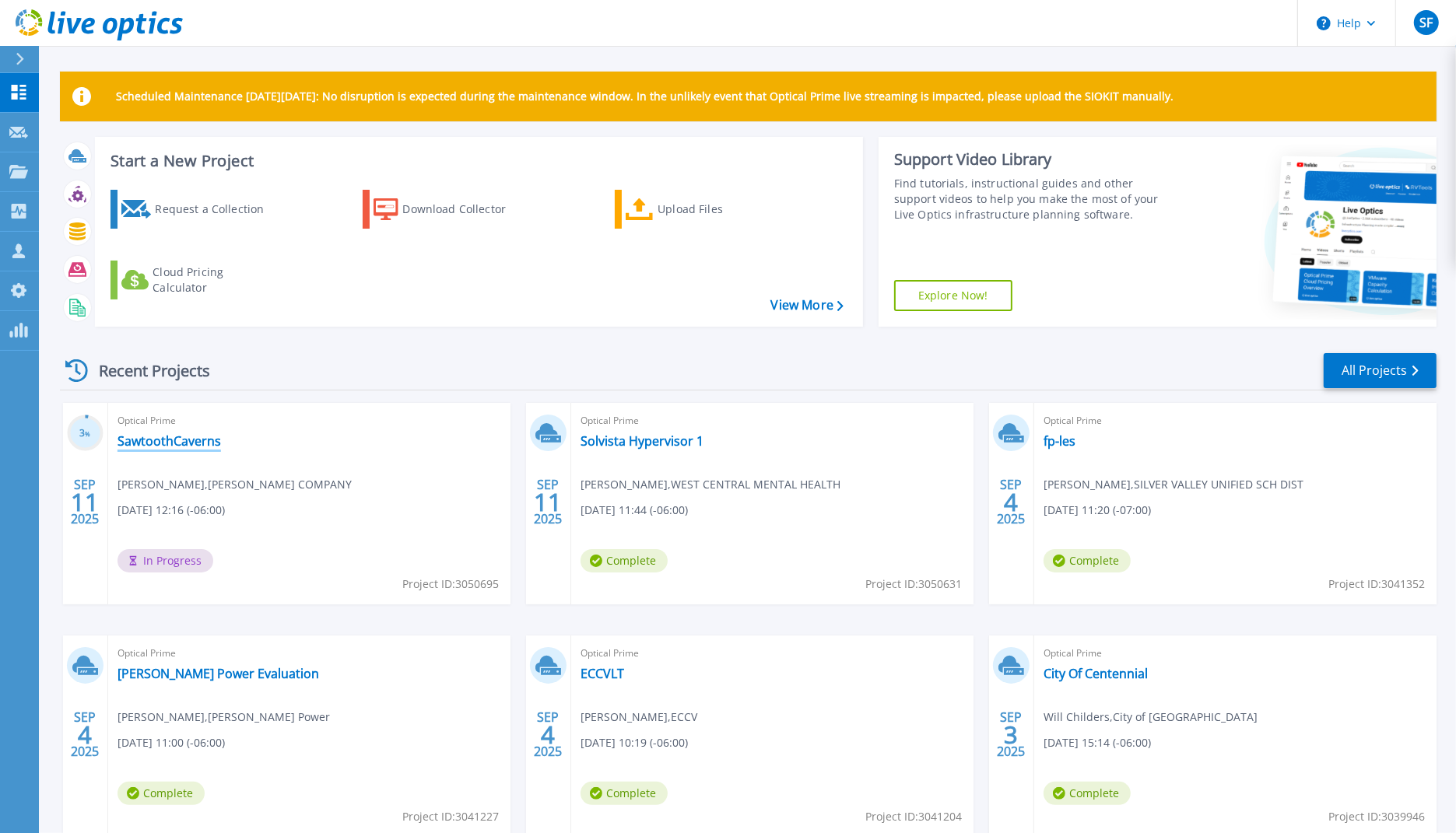
click at [180, 441] on link "SawtoothCaverns" at bounding box center [169, 441] width 103 height 15
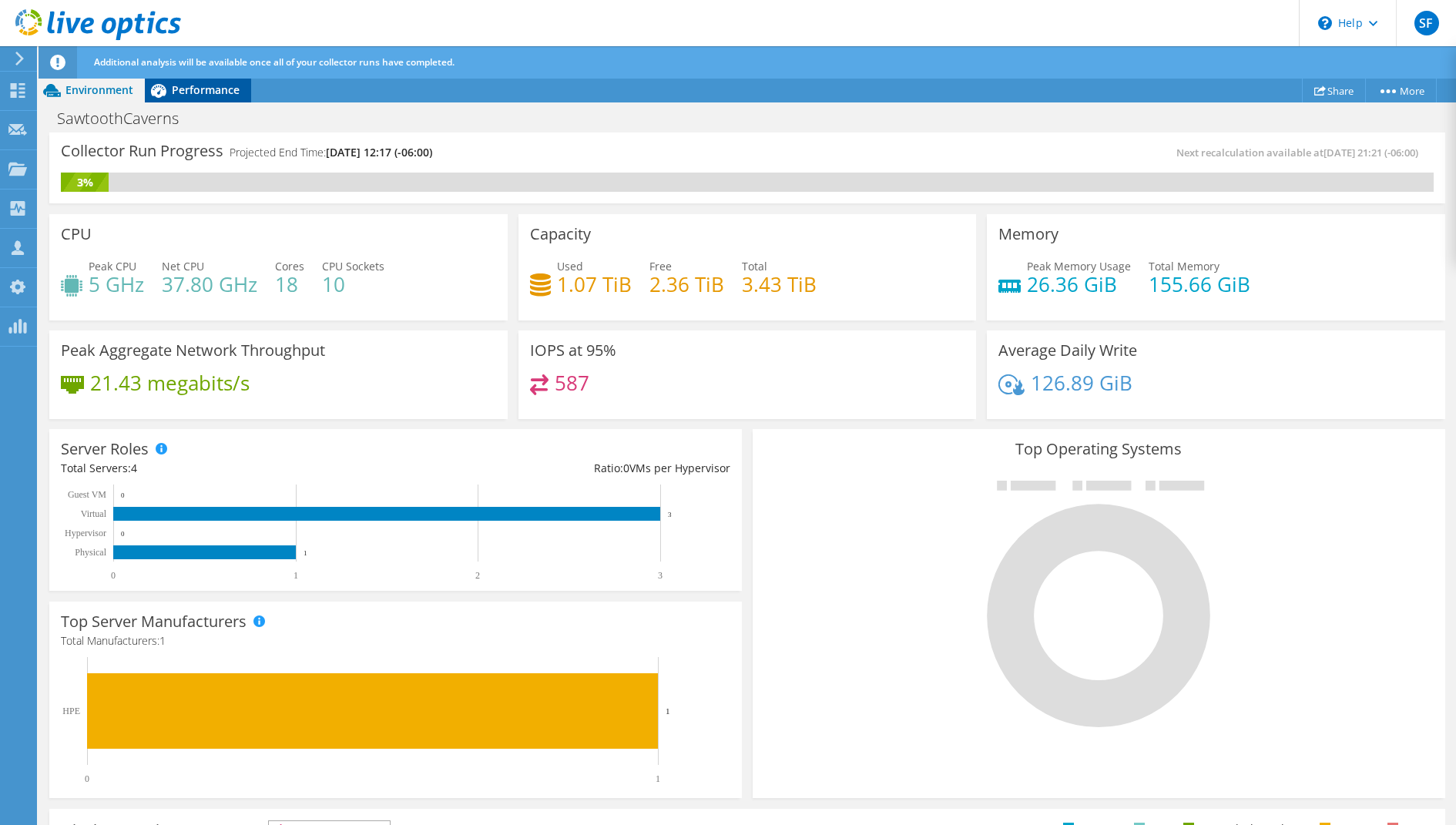
click at [184, 97] on span "Performance" at bounding box center [206, 89] width 68 height 14
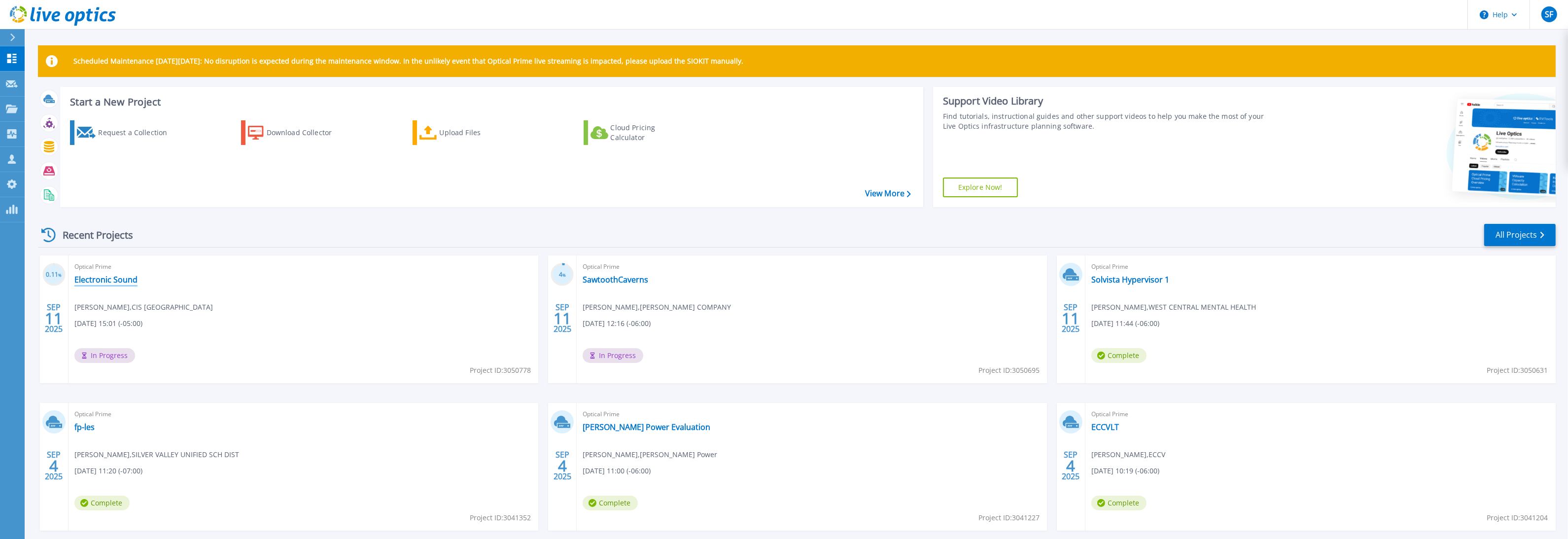
click at [123, 277] on link "Electronic Sound" at bounding box center [106, 279] width 63 height 10
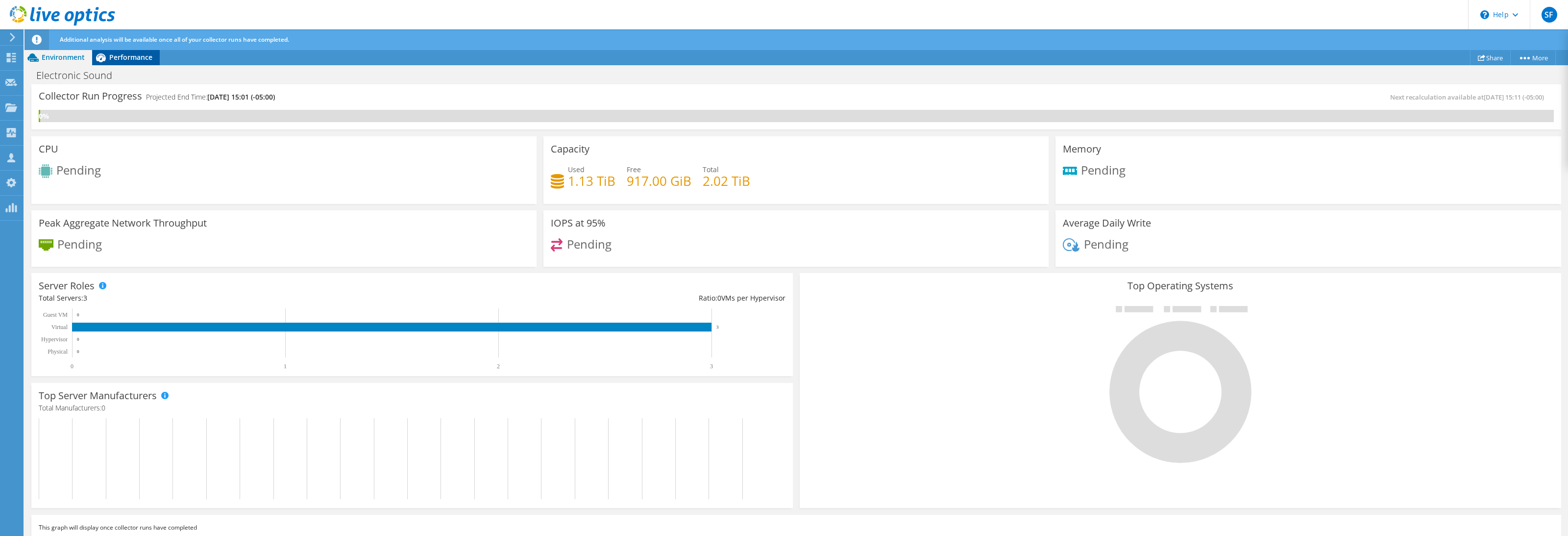
click at [128, 57] on span "Performance" at bounding box center [131, 57] width 43 height 9
